Goal: Task Accomplishment & Management: Manage account settings

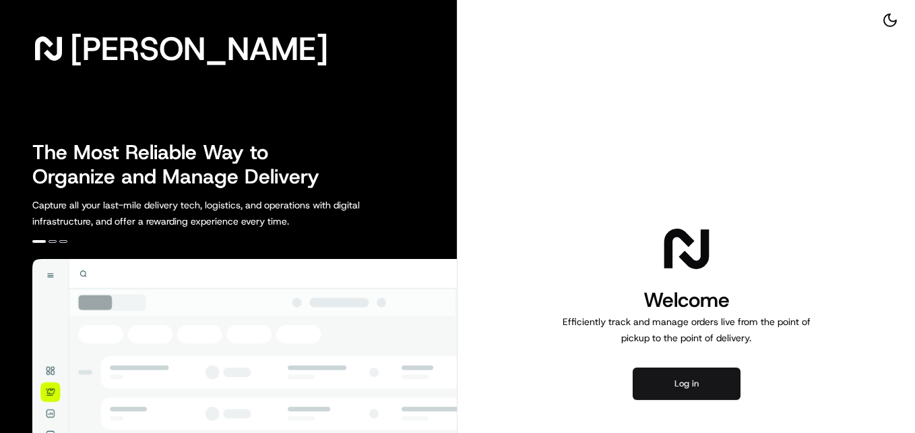
click at [677, 383] on button "Log in" at bounding box center [687, 383] width 108 height 32
